Goal: Navigation & Orientation: Understand site structure

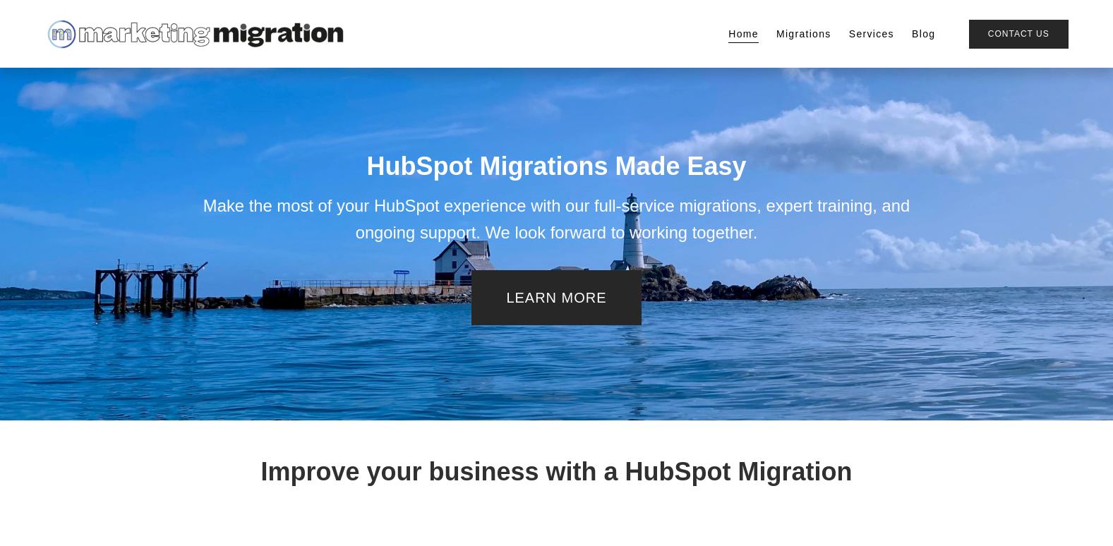
click at [867, 37] on link "Services" at bounding box center [871, 34] width 45 height 20
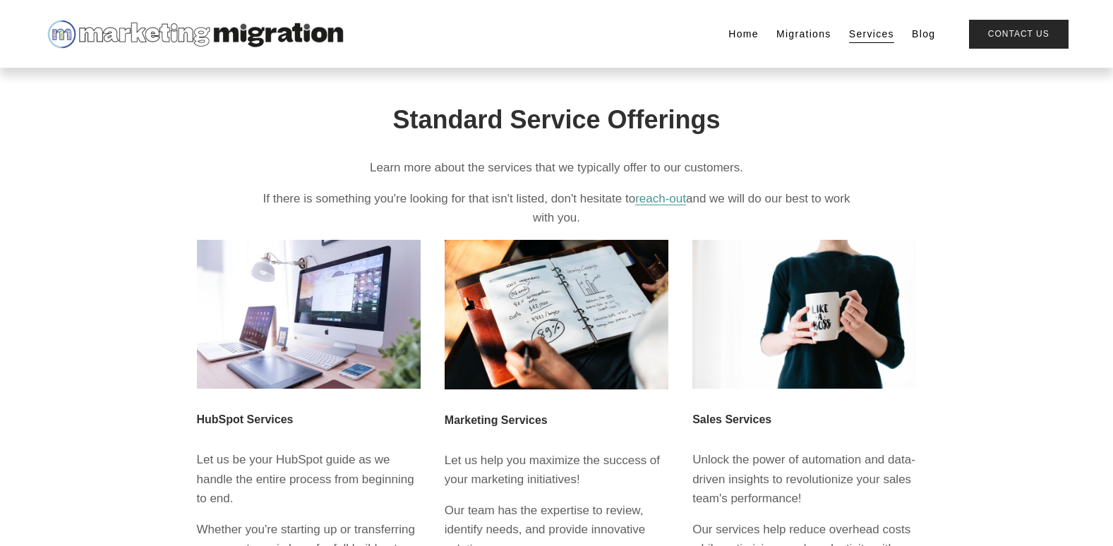
click at [744, 37] on link "Home" at bounding box center [743, 34] width 30 height 20
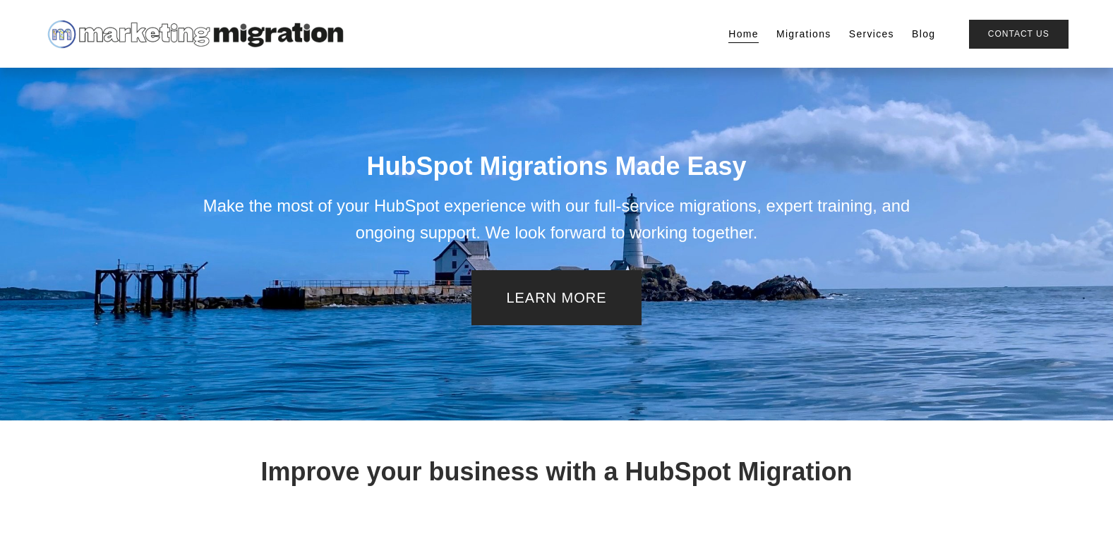
click at [801, 37] on link "Migrations" at bounding box center [803, 34] width 55 height 20
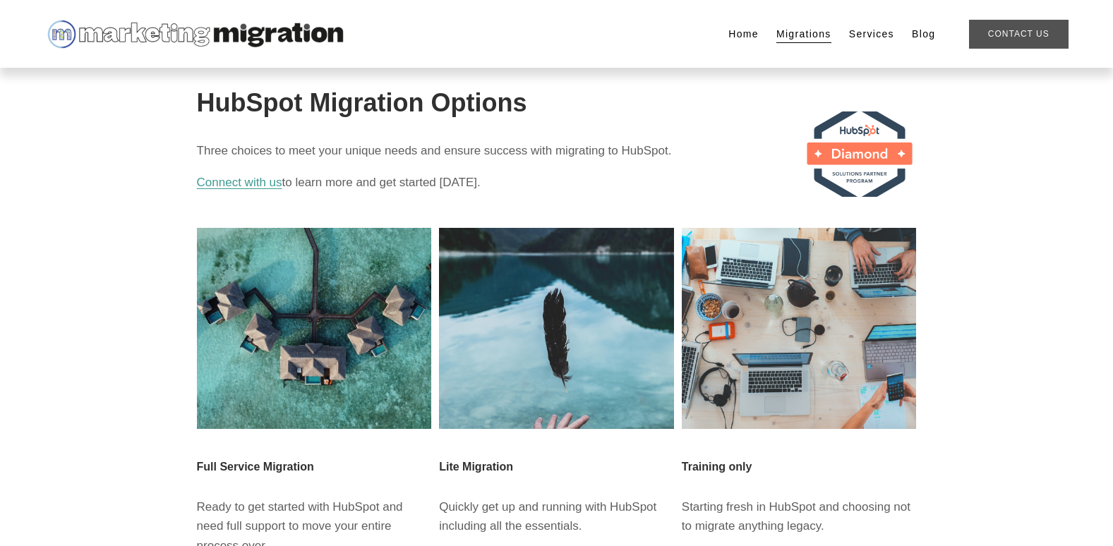
click at [1018, 30] on link "Contact Us" at bounding box center [1019, 34] width 100 height 29
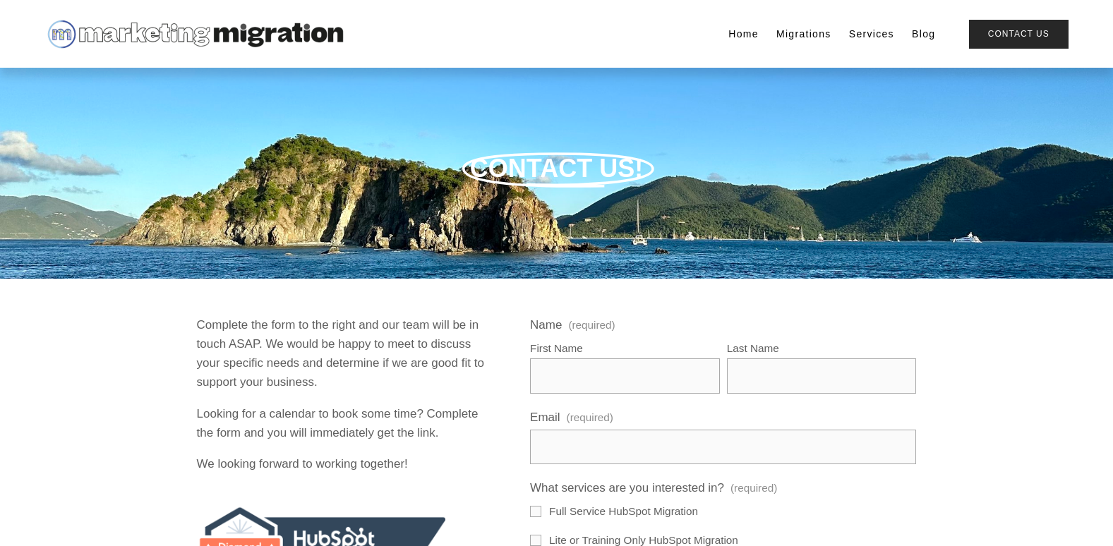
click at [748, 37] on link "Home" at bounding box center [743, 34] width 30 height 20
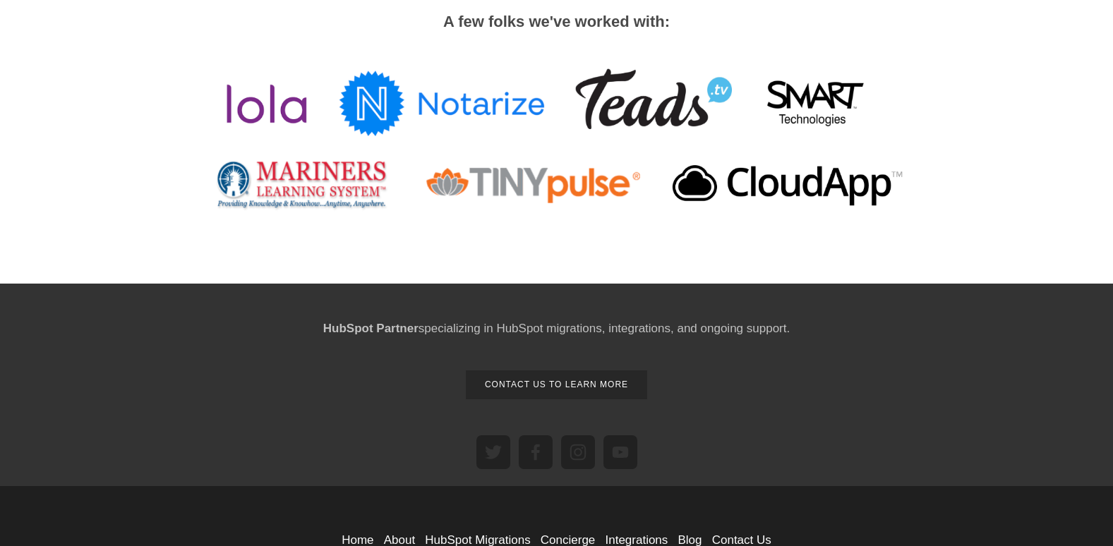
scroll to position [1754, 0]
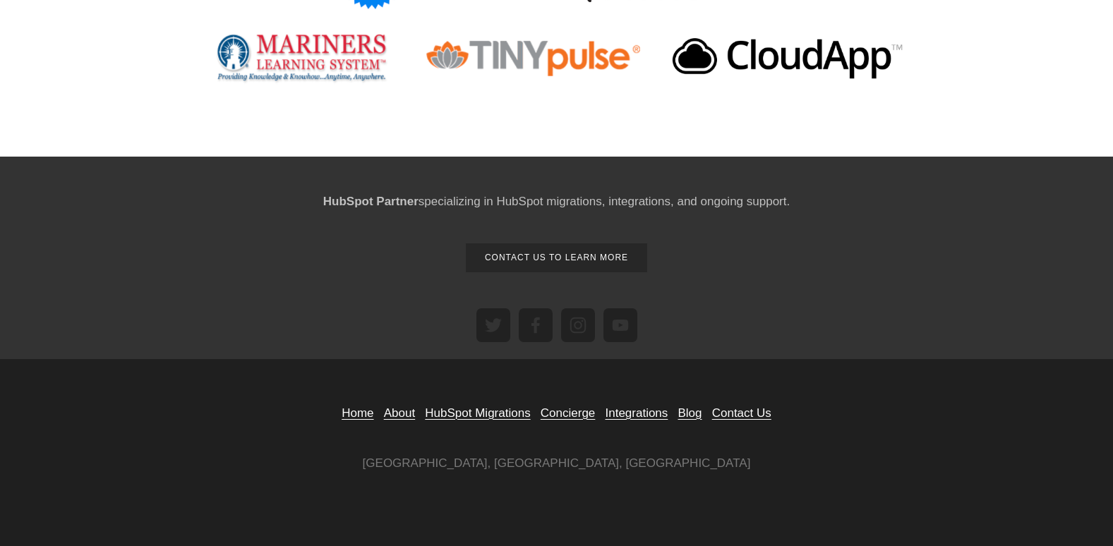
click at [392, 412] on link "About" at bounding box center [399, 413] width 31 height 19
